Goal: Task Accomplishment & Management: Manage account settings

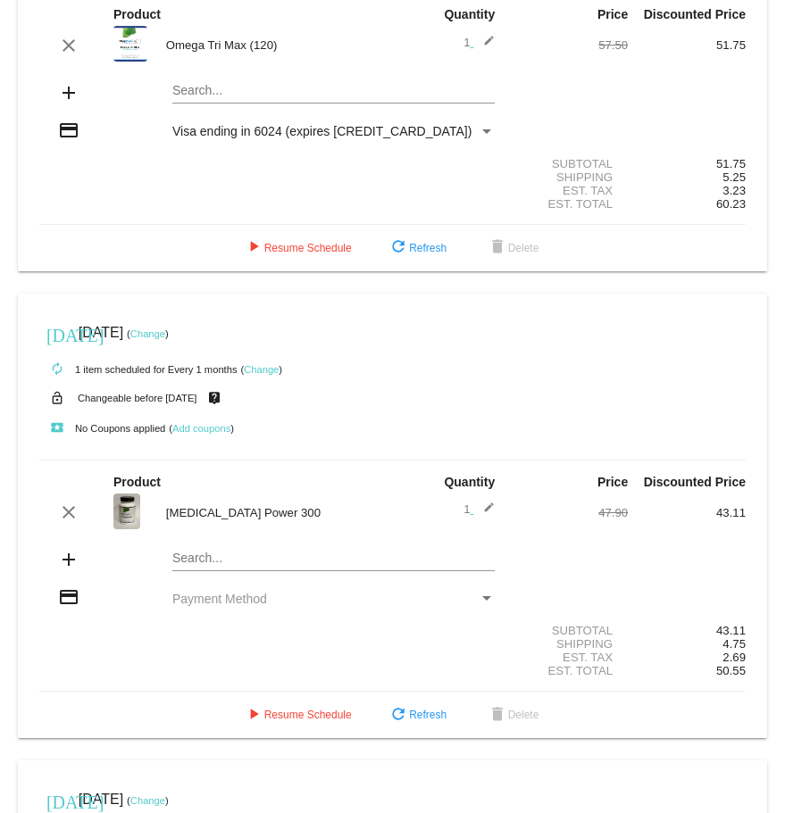
scroll to position [89, 0]
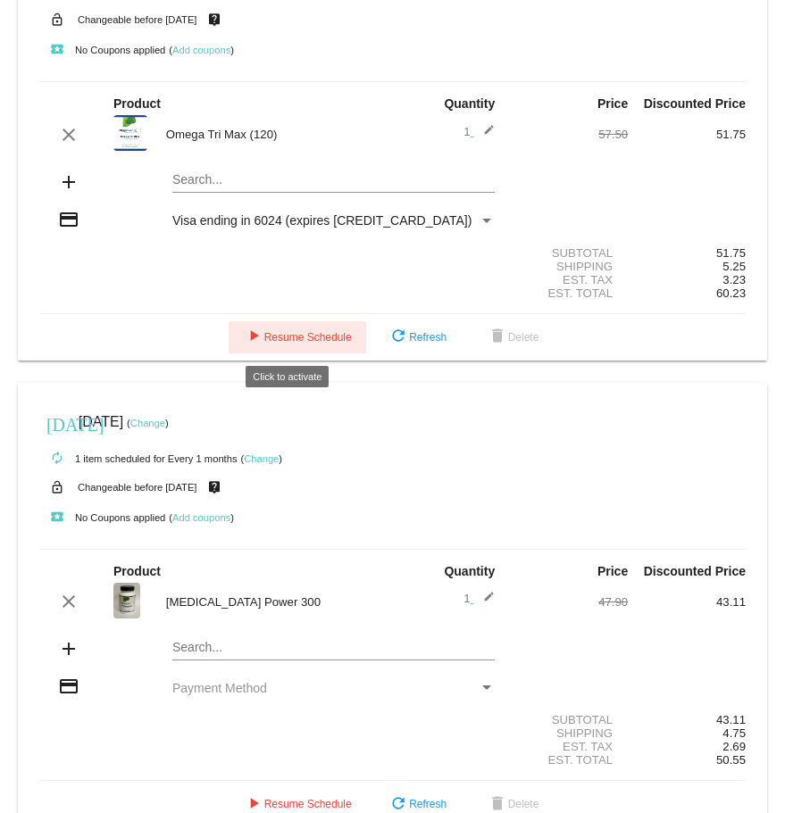
click at [326, 341] on span "play_arrow Resume Schedule" at bounding box center [297, 337] width 109 height 13
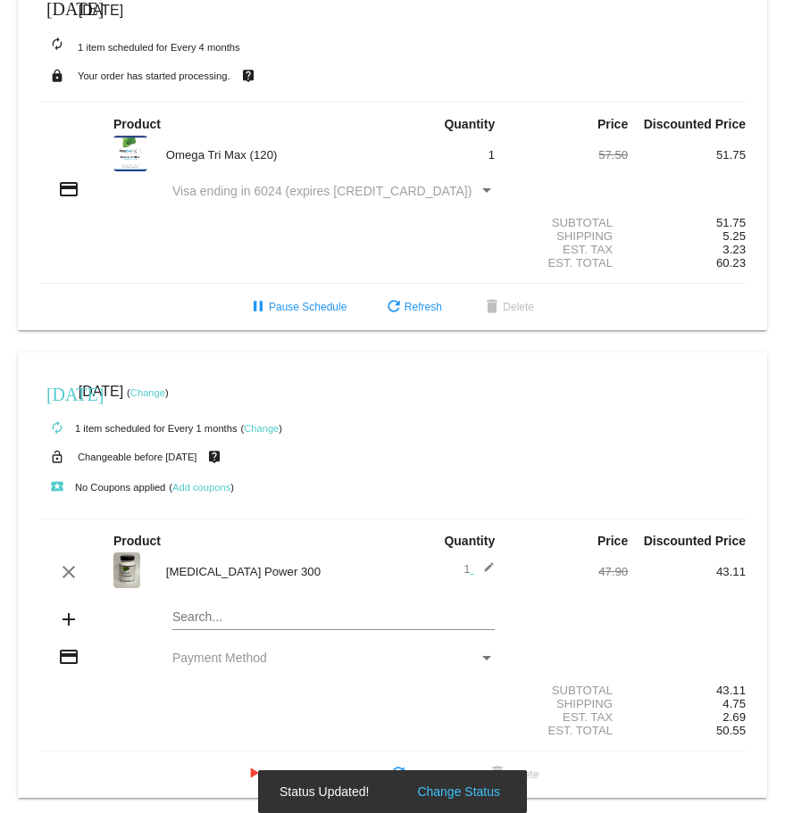
scroll to position [0, 0]
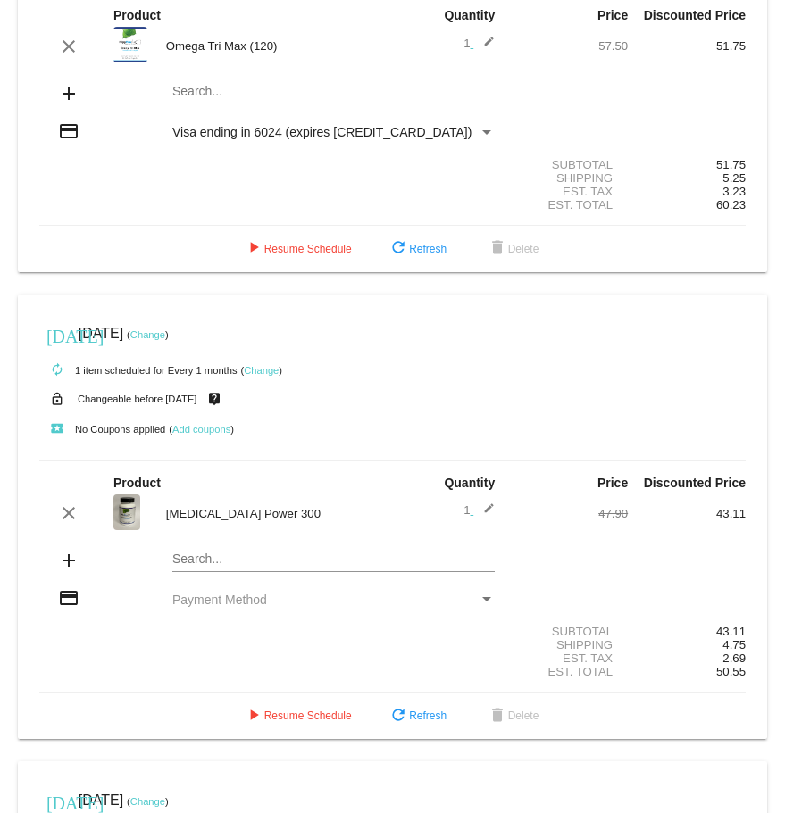
scroll to position [179, 0]
click at [479, 137] on div "Payment Method" at bounding box center [487, 131] width 16 height 14
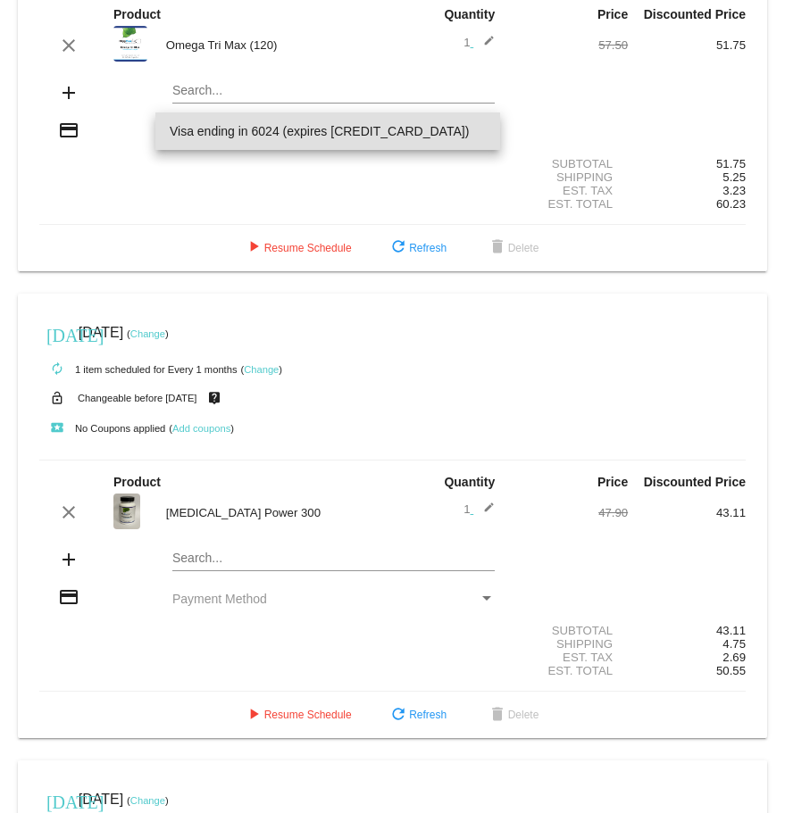
click at [303, 139] on span "Visa ending in 6024 (expires 03/30)" at bounding box center [328, 132] width 317 height 38
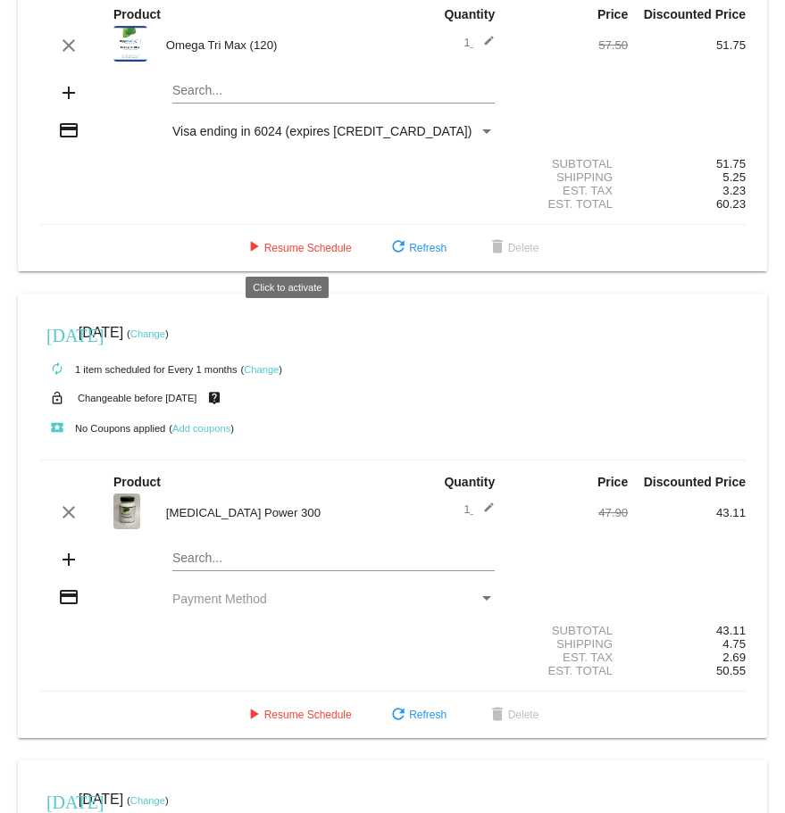
click at [325, 250] on span "play_arrow Resume Schedule" at bounding box center [297, 248] width 109 height 13
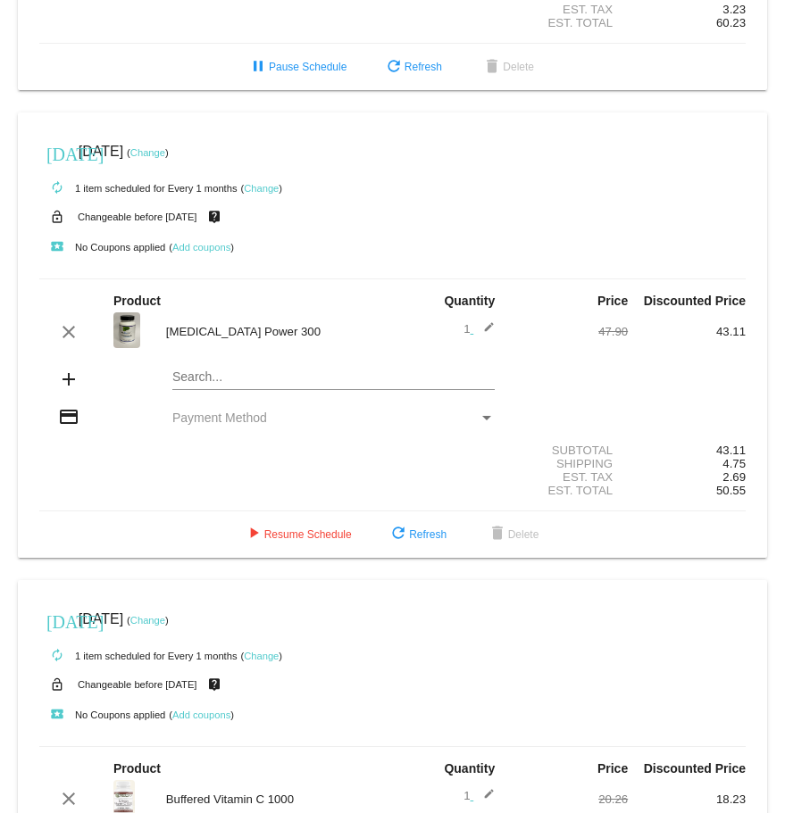
scroll to position [0, 0]
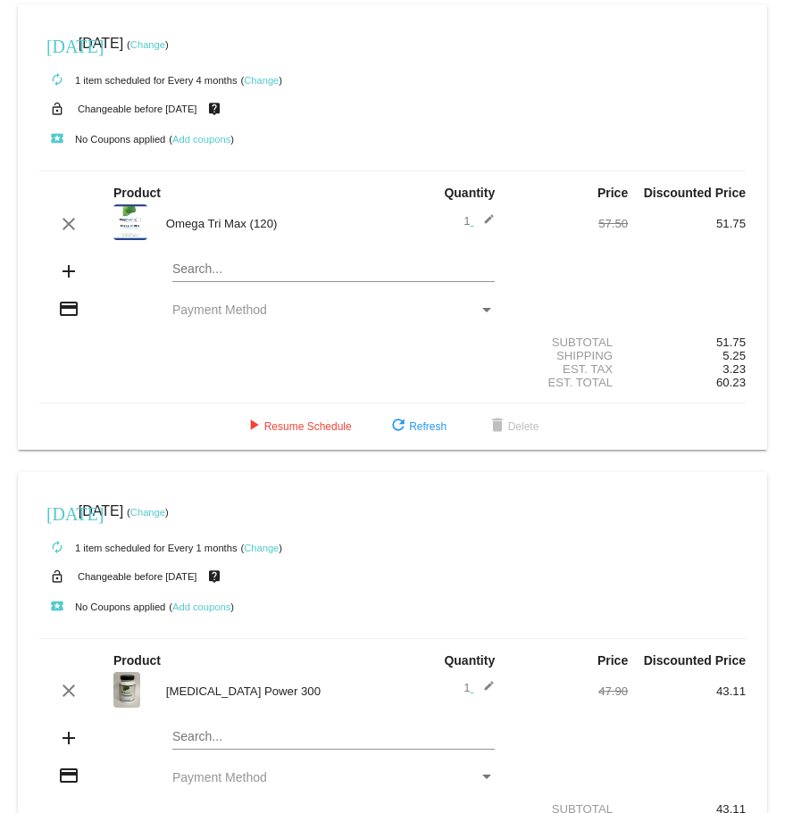
scroll to position [89, 0]
